Goal: Find specific page/section: Find specific page/section

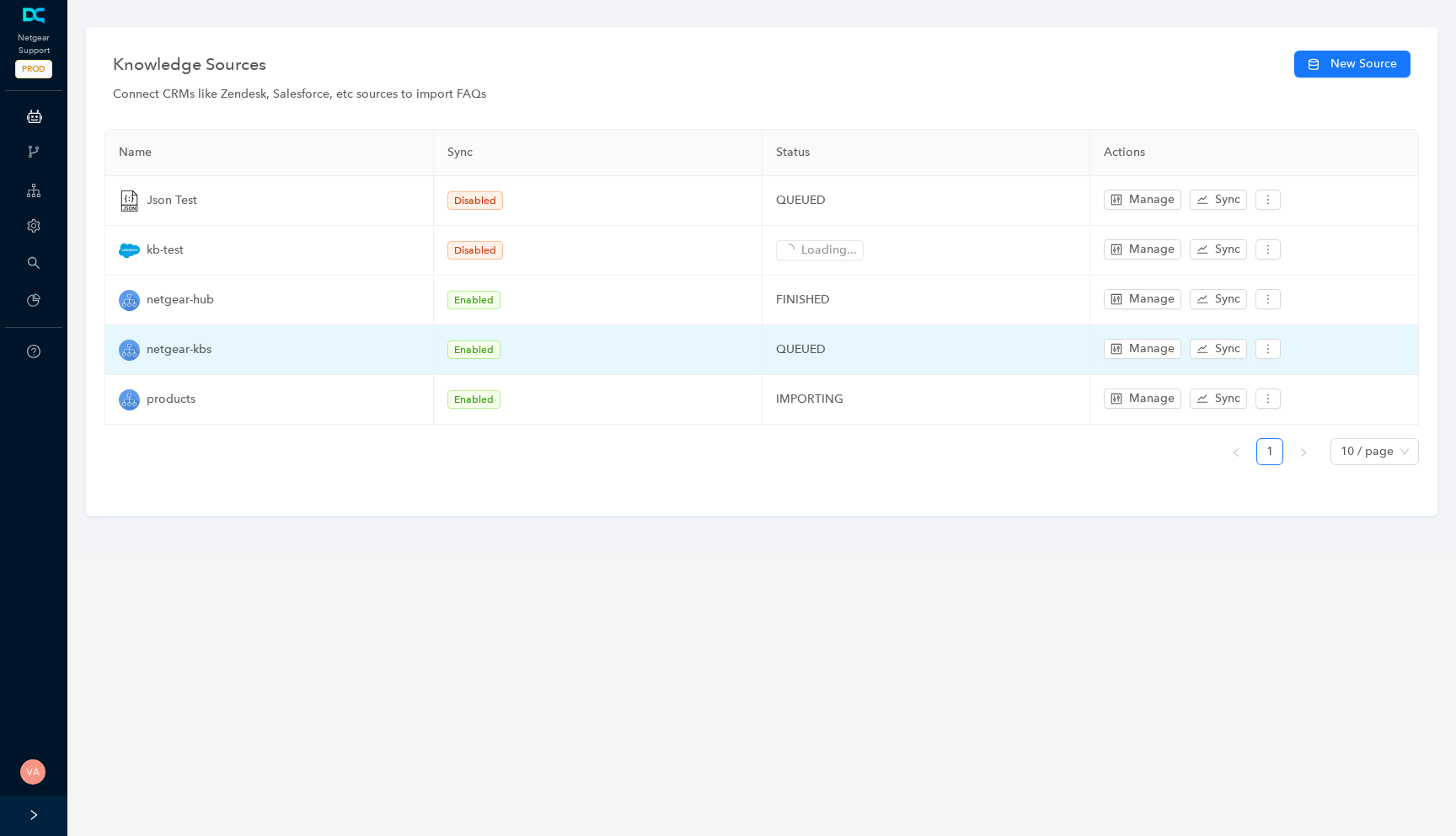
click at [801, 348] on td "QUEUED" at bounding box center [927, 349] width 329 height 50
click at [819, 348] on td "QUEUED" at bounding box center [927, 349] width 329 height 50
click at [821, 353] on td "QUEUED" at bounding box center [927, 349] width 329 height 50
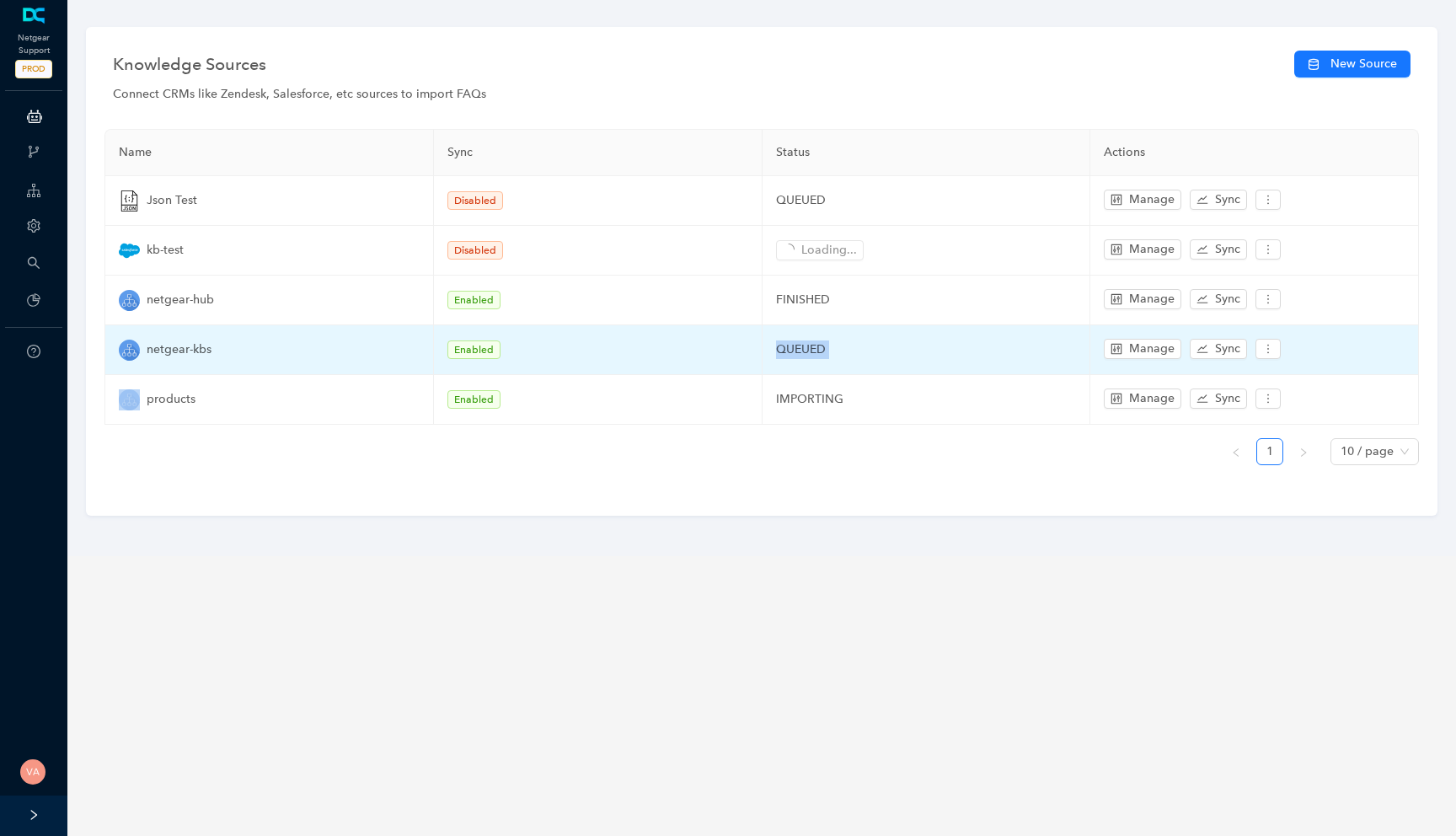
click at [821, 353] on td "QUEUED" at bounding box center [927, 349] width 329 height 50
click at [837, 353] on td "QUEUED" at bounding box center [927, 349] width 329 height 50
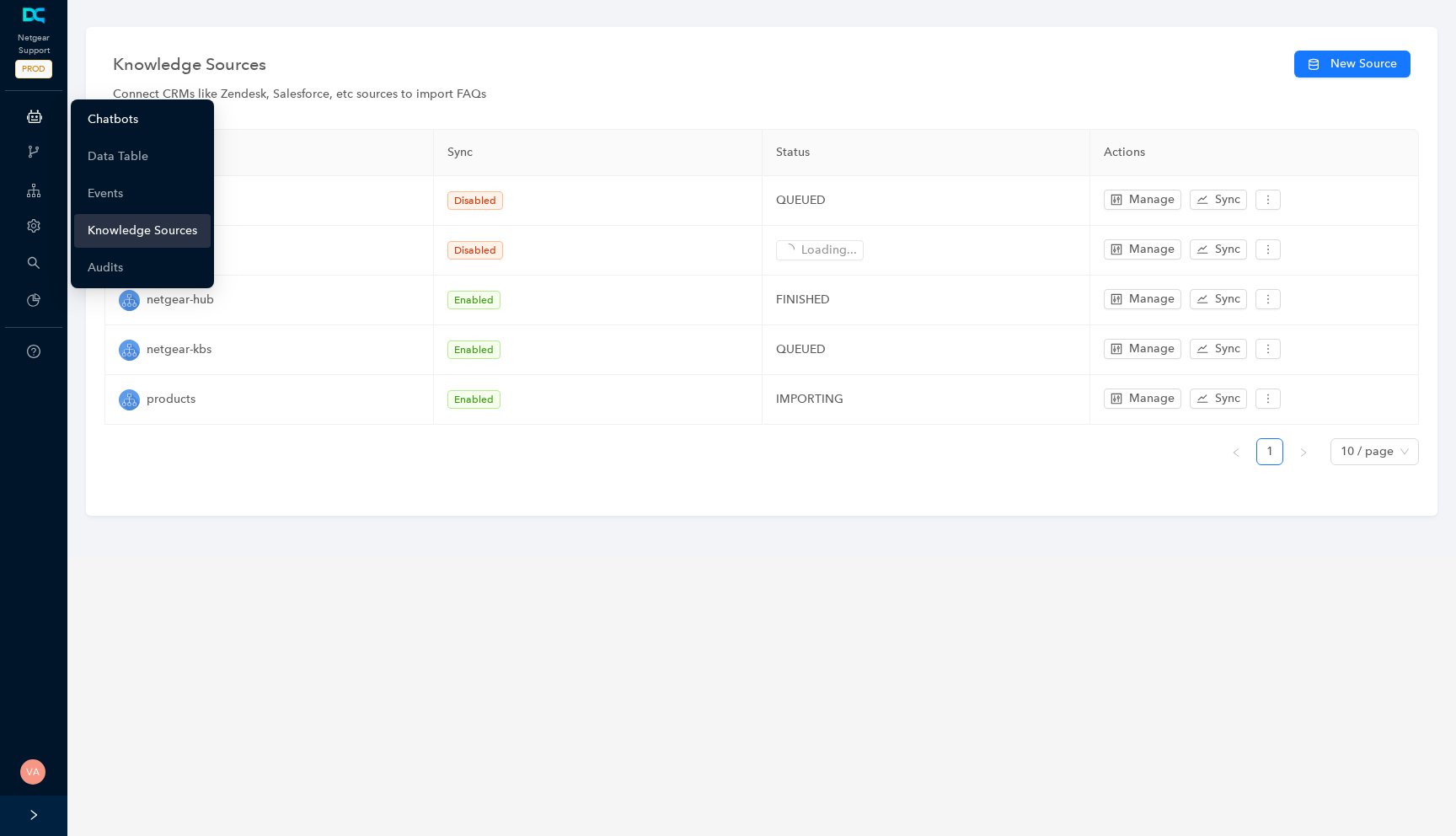
click at [112, 117] on link "Chatbots" at bounding box center [114, 119] width 51 height 33
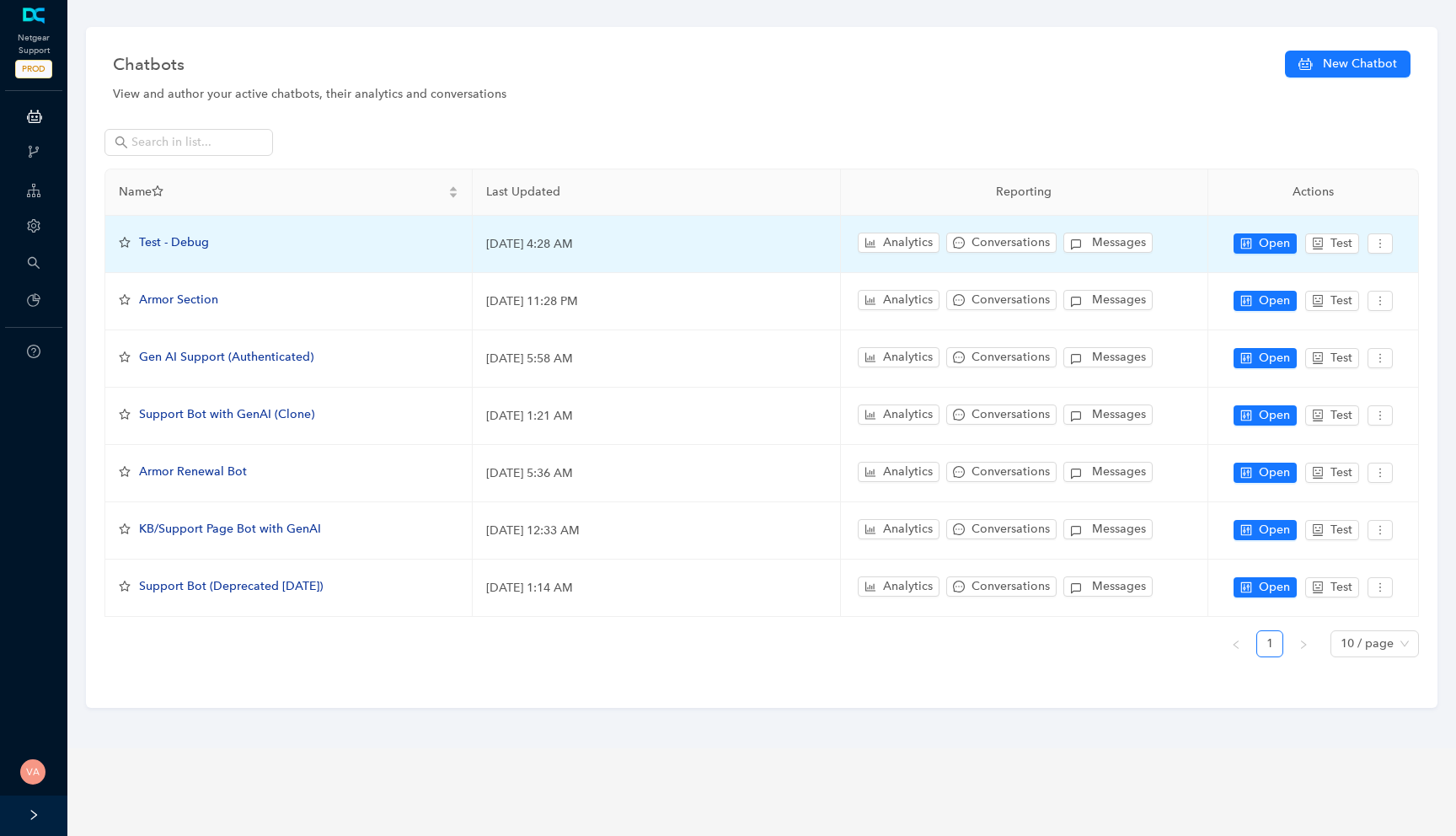
click at [504, 220] on td "October 31, 2024 4:28 AM" at bounding box center [656, 244] width 367 height 58
click at [528, 238] on td "October 31, 2024 4:28 AM" at bounding box center [656, 244] width 367 height 58
click at [504, 250] on td "October 31, 2024 4:28 AM" at bounding box center [656, 244] width 367 height 58
